Goal: Navigation & Orientation: Find specific page/section

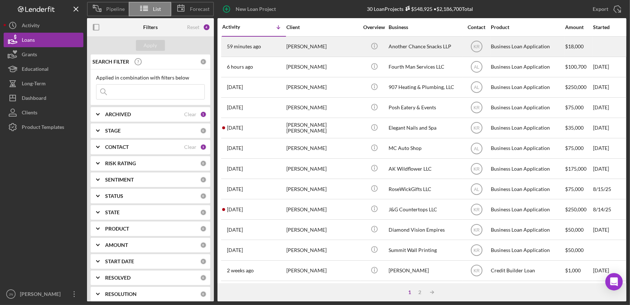
click at [310, 46] on div "[PERSON_NAME]" at bounding box center [323, 46] width 73 height 19
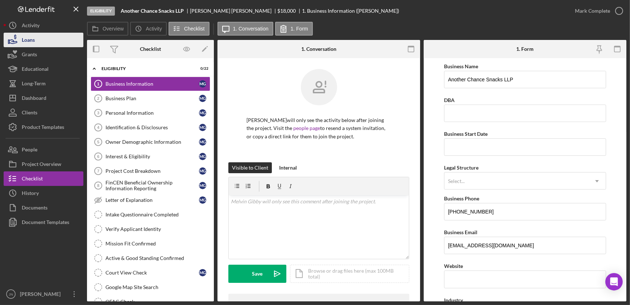
click at [30, 44] on div "Loans" at bounding box center [28, 41] width 13 height 16
